Goal: Contribute content: Add original content to the website for others to see

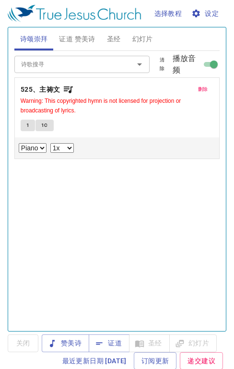
select select "1"
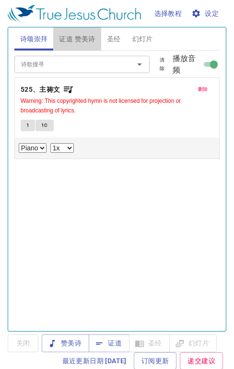
click at [82, 46] on button "证道 赞美诗" at bounding box center [77, 38] width 48 height 23
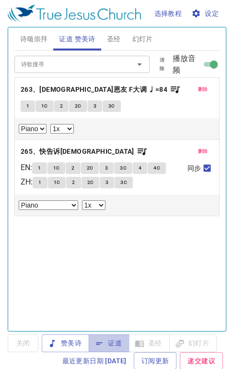
click at [112, 347] on span "证道" at bounding box center [109, 343] width 25 height 12
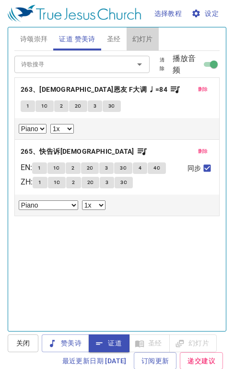
click at [139, 41] on span "幻灯片" at bounding box center [143, 39] width 21 height 12
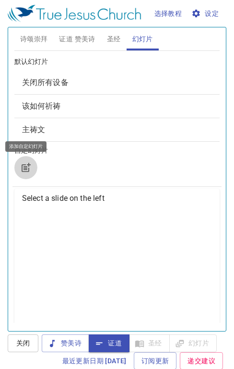
click at [23, 169] on icon "button" at bounding box center [26, 168] width 12 height 12
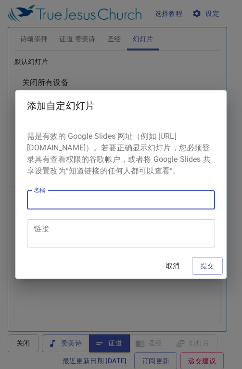
click at [71, 205] on input "名稱" at bounding box center [121, 199] width 188 height 19
type input "纪传道"
click at [104, 230] on textarea "链接" at bounding box center [121, 233] width 174 height 18
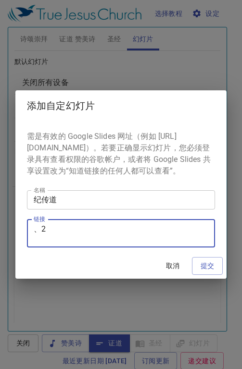
type textarea "2"
click at [61, 239] on textarea "2" at bounding box center [121, 233] width 174 height 18
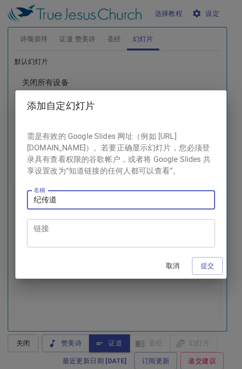
click at [69, 208] on input "纪传道" at bounding box center [121, 199] width 188 height 19
click at [81, 208] on input "纪传道20-09_2025" at bounding box center [121, 199] width 188 height 19
click at [106, 207] on input "纪传道[DATE]" at bounding box center [121, 199] width 188 height 19
type input "纪传道[DATE] 10am"
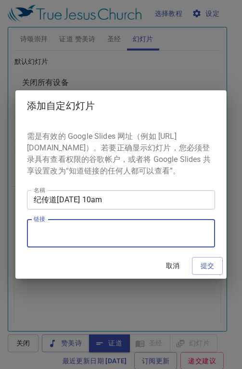
click at [50, 243] on textarea "链接" at bounding box center [121, 233] width 174 height 18
paste textarea "[URL][DOMAIN_NAME]"
type textarea "[URL][DOMAIN_NAME]"
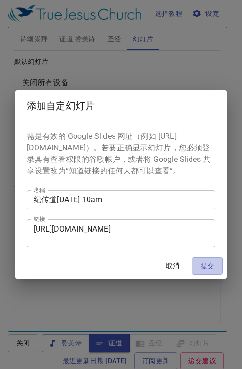
click at [211, 270] on span "提交" at bounding box center [206, 266] width 15 height 12
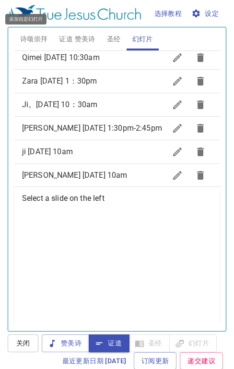
scroll to position [512, 0]
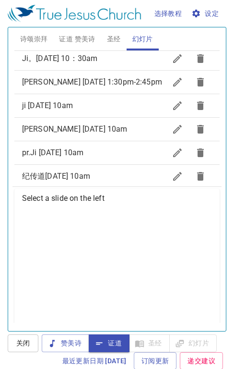
click at [89, 172] on span "纪传道[DATE] 10am" at bounding box center [56, 176] width 68 height 9
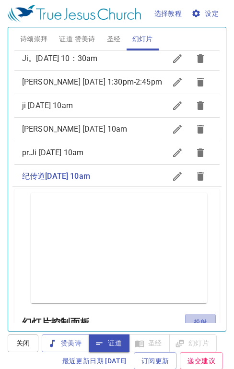
click at [193, 319] on span "投射" at bounding box center [200, 323] width 15 height 12
